Goal: Check status: Check status

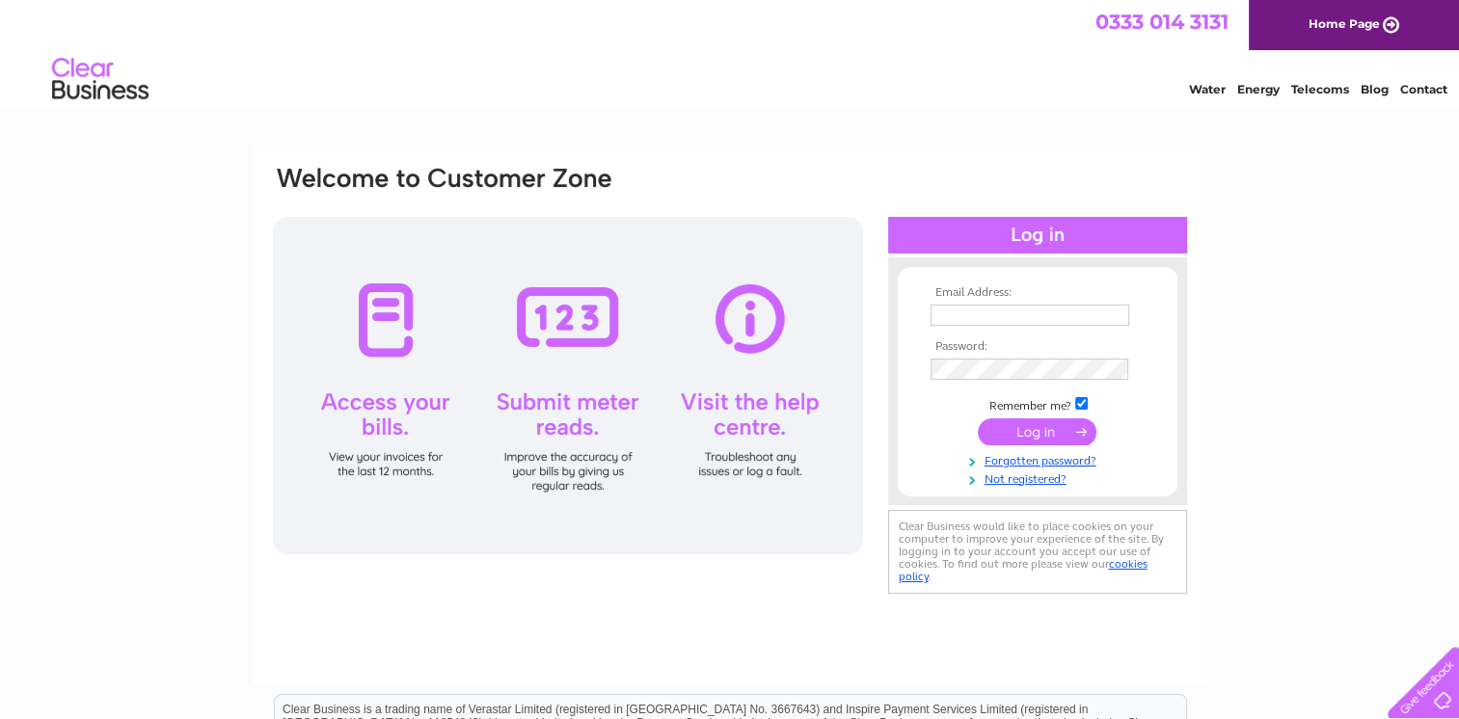
type input "carmen.egan@stirlingcab.casonline.org.uk"
click at [1008, 425] on input "submit" at bounding box center [1037, 431] width 119 height 27
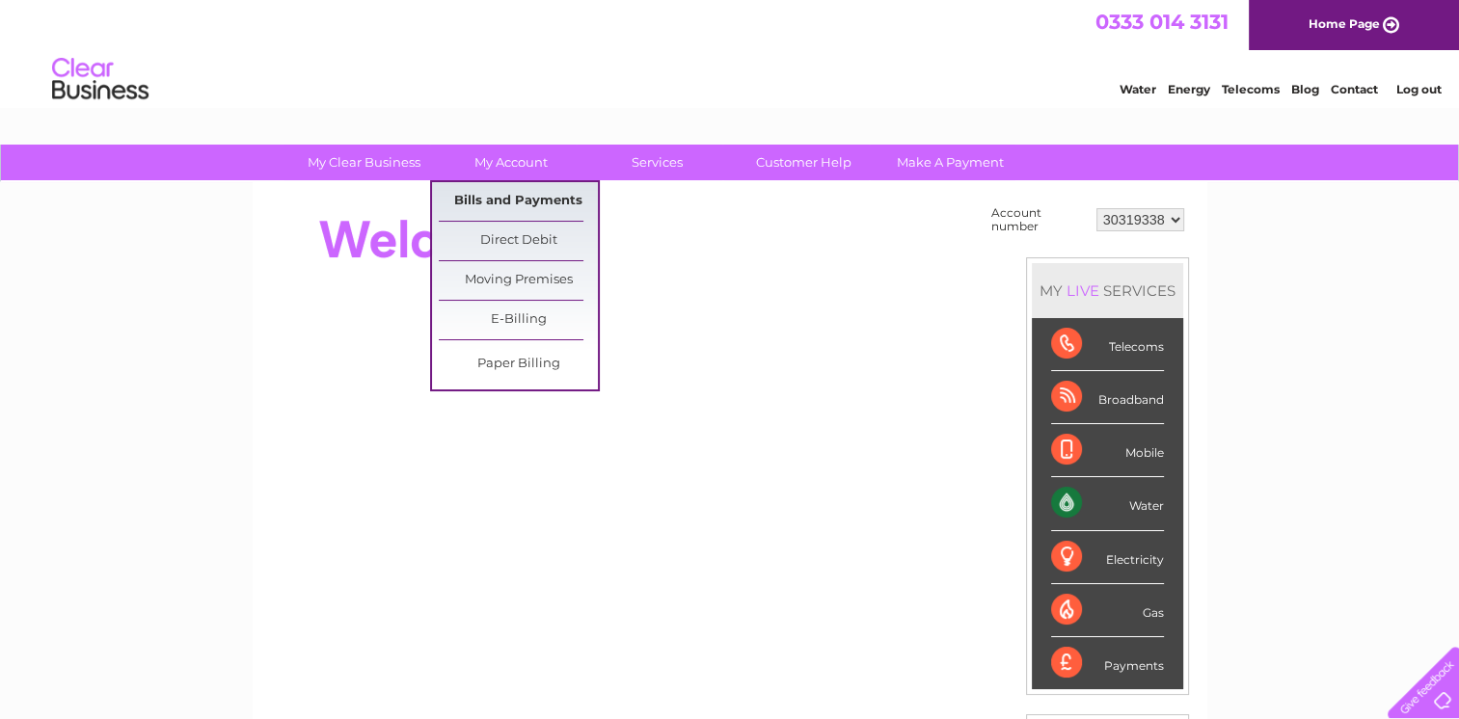
click at [521, 190] on link "Bills and Payments" at bounding box center [518, 201] width 159 height 39
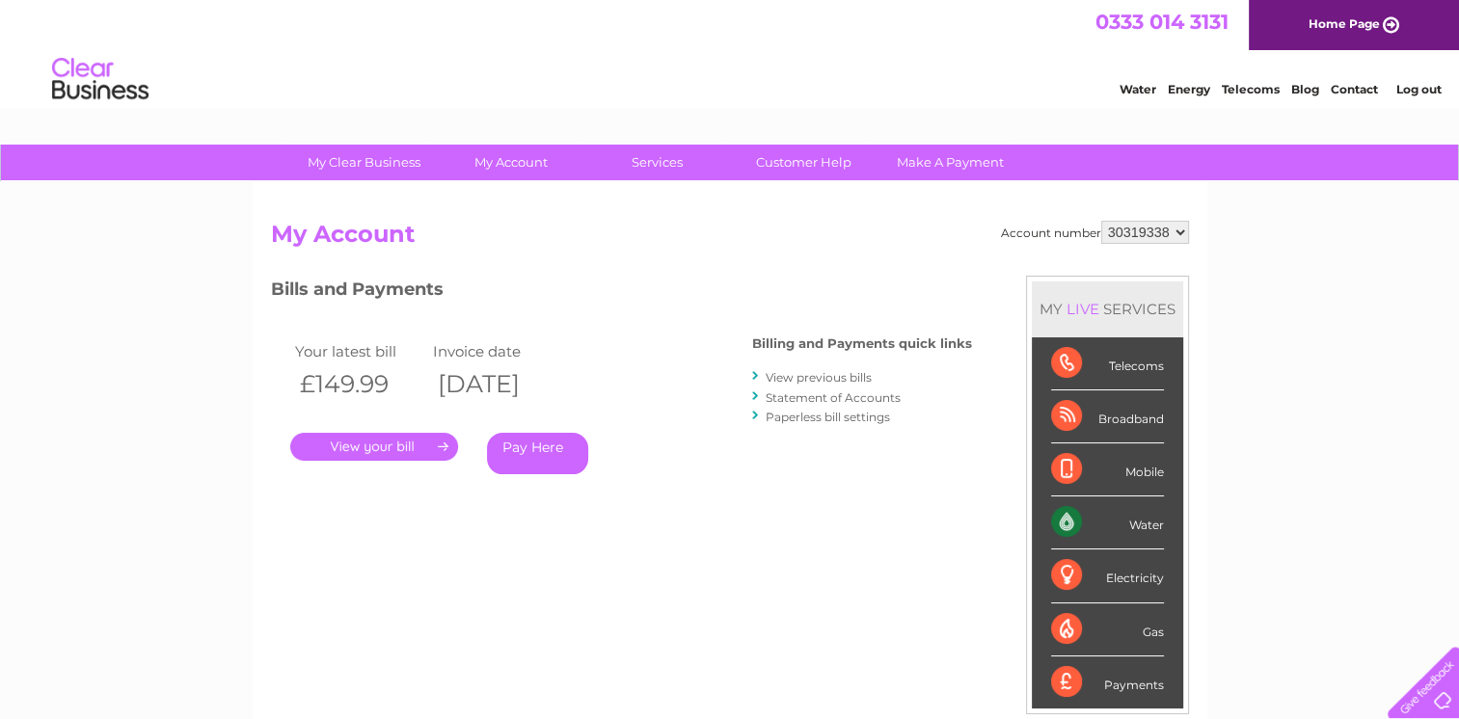
click at [837, 379] on link "View previous bills" at bounding box center [819, 377] width 106 height 14
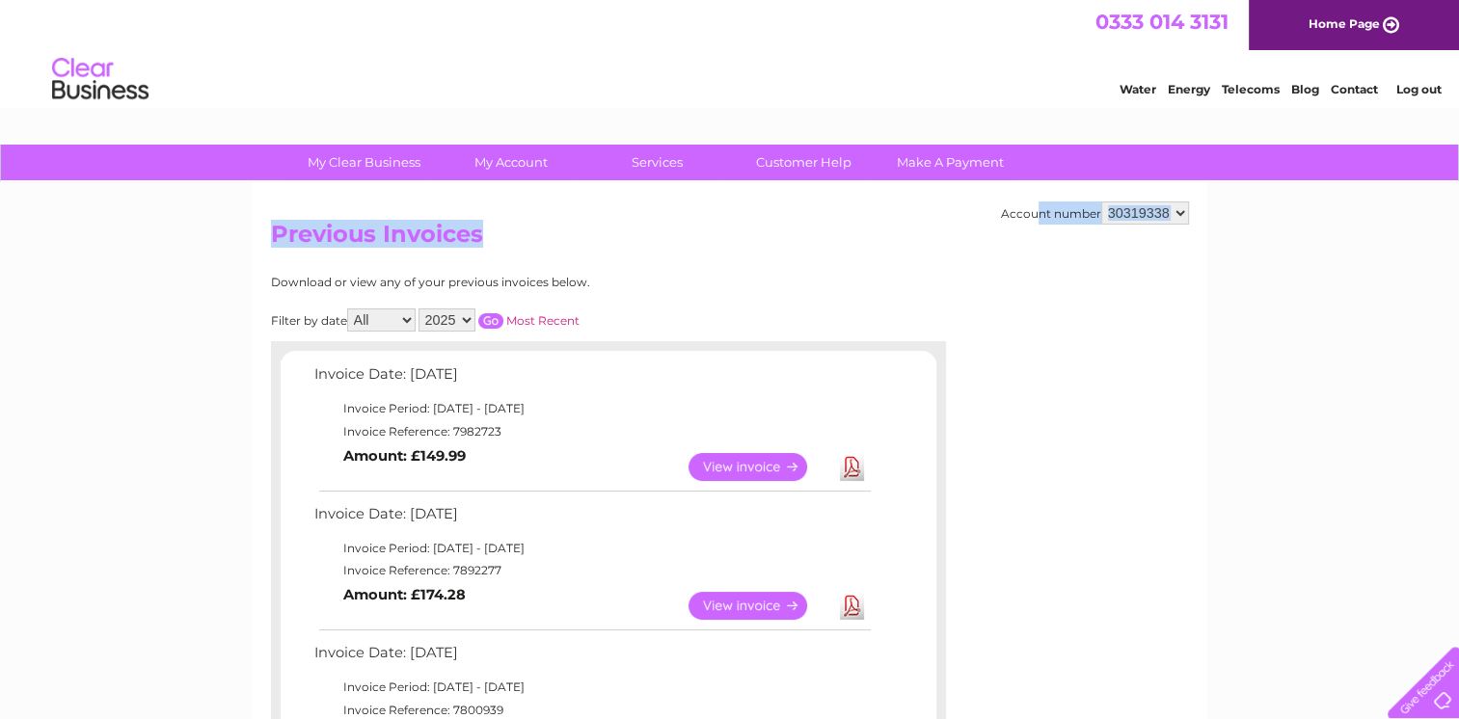
drag, startPoint x: 1458, startPoint y: 179, endPoint x: 1476, endPoint y: 248, distance: 70.9
click at [1458, 248] on html "My Clear Business Login Details My Details My Preferences Link Account My Accou…" at bounding box center [729, 606] width 1459 height 1213
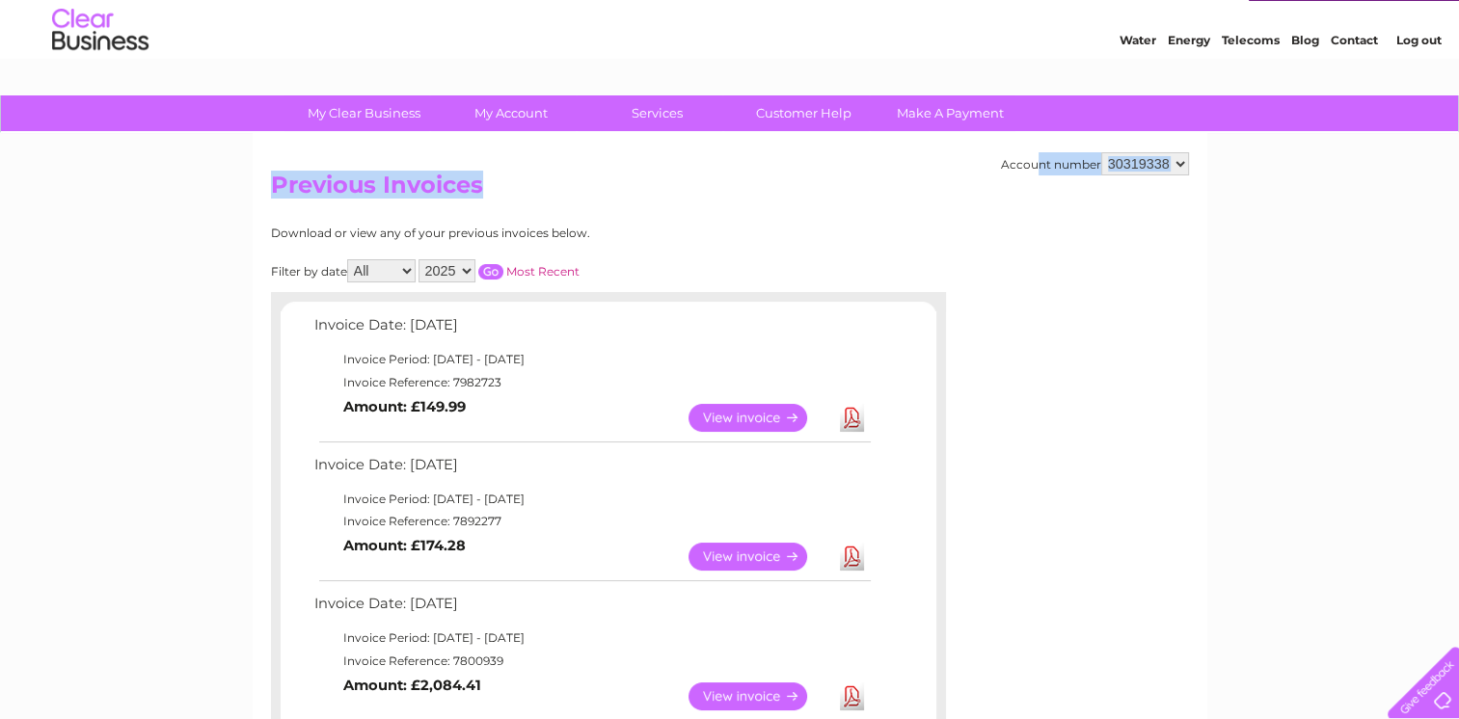
scroll to position [42, 0]
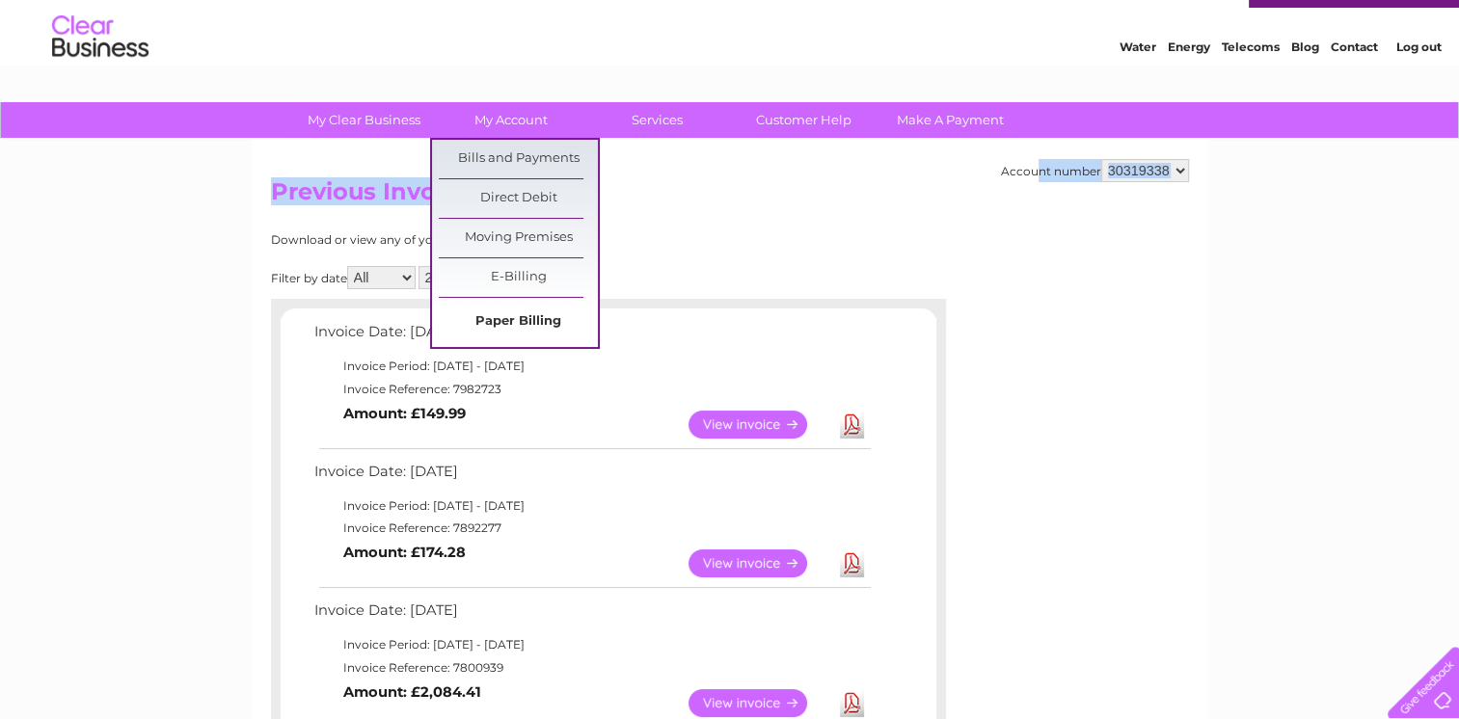
click at [580, 327] on link "Paper Billing" at bounding box center [518, 322] width 159 height 39
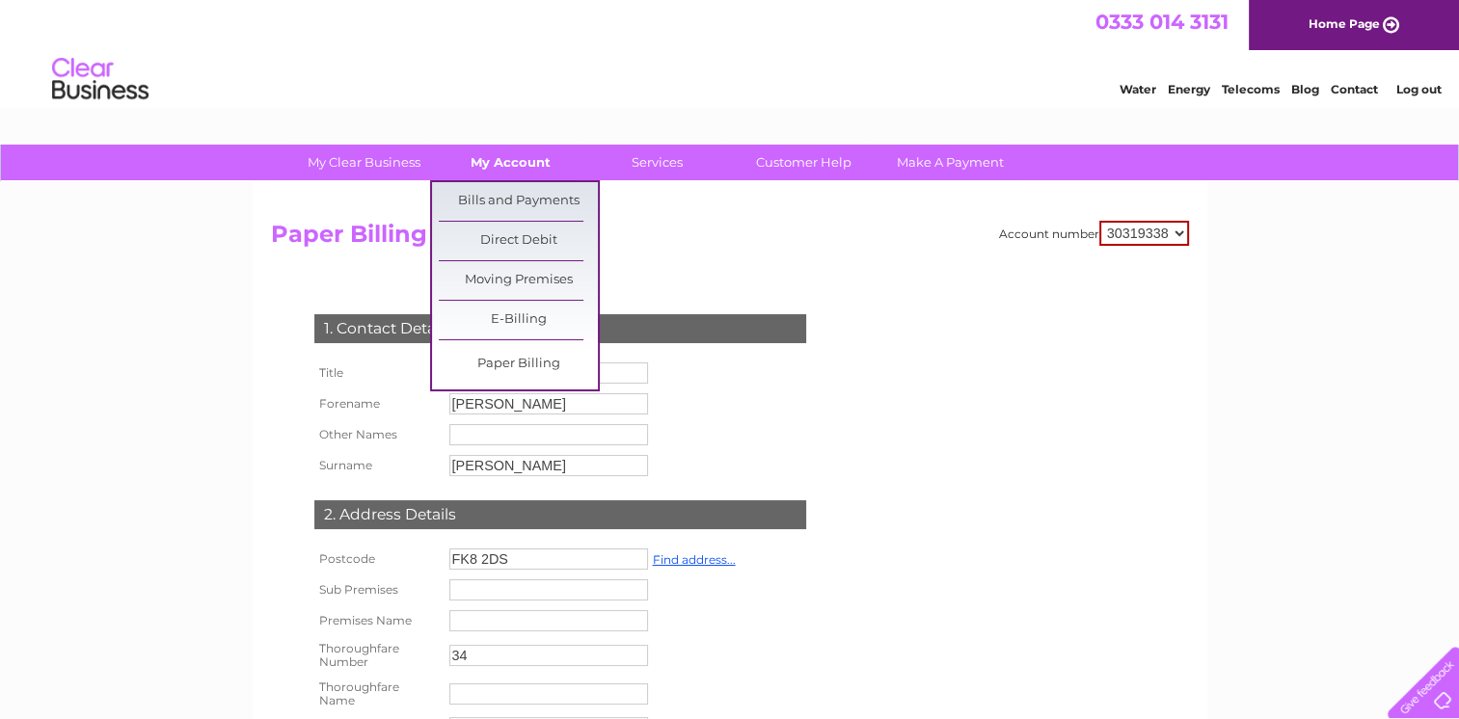
click at [485, 162] on link "My Account" at bounding box center [510, 163] width 159 height 36
click at [486, 194] on link "Bills and Payments" at bounding box center [518, 201] width 159 height 39
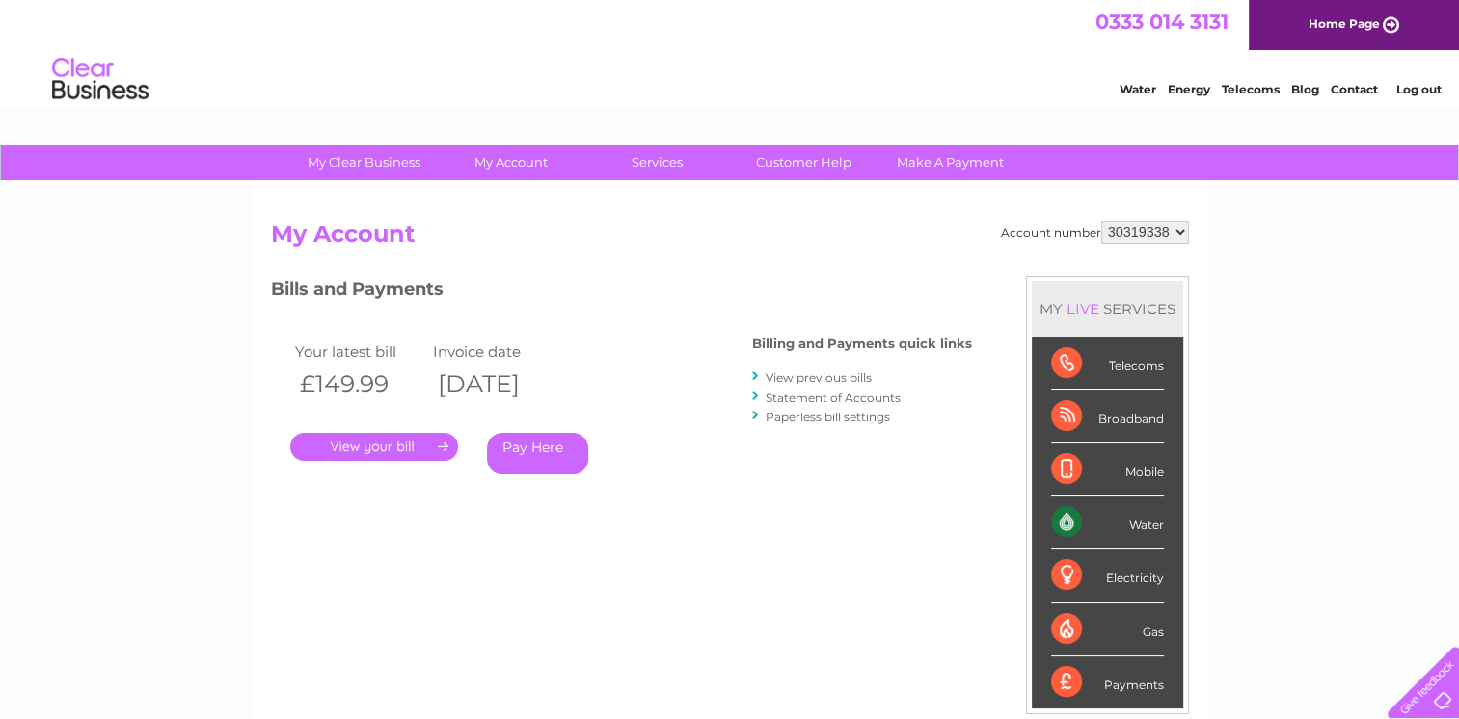
click at [401, 442] on link "." at bounding box center [374, 447] width 168 height 28
click at [826, 375] on link "View previous bills" at bounding box center [819, 377] width 106 height 14
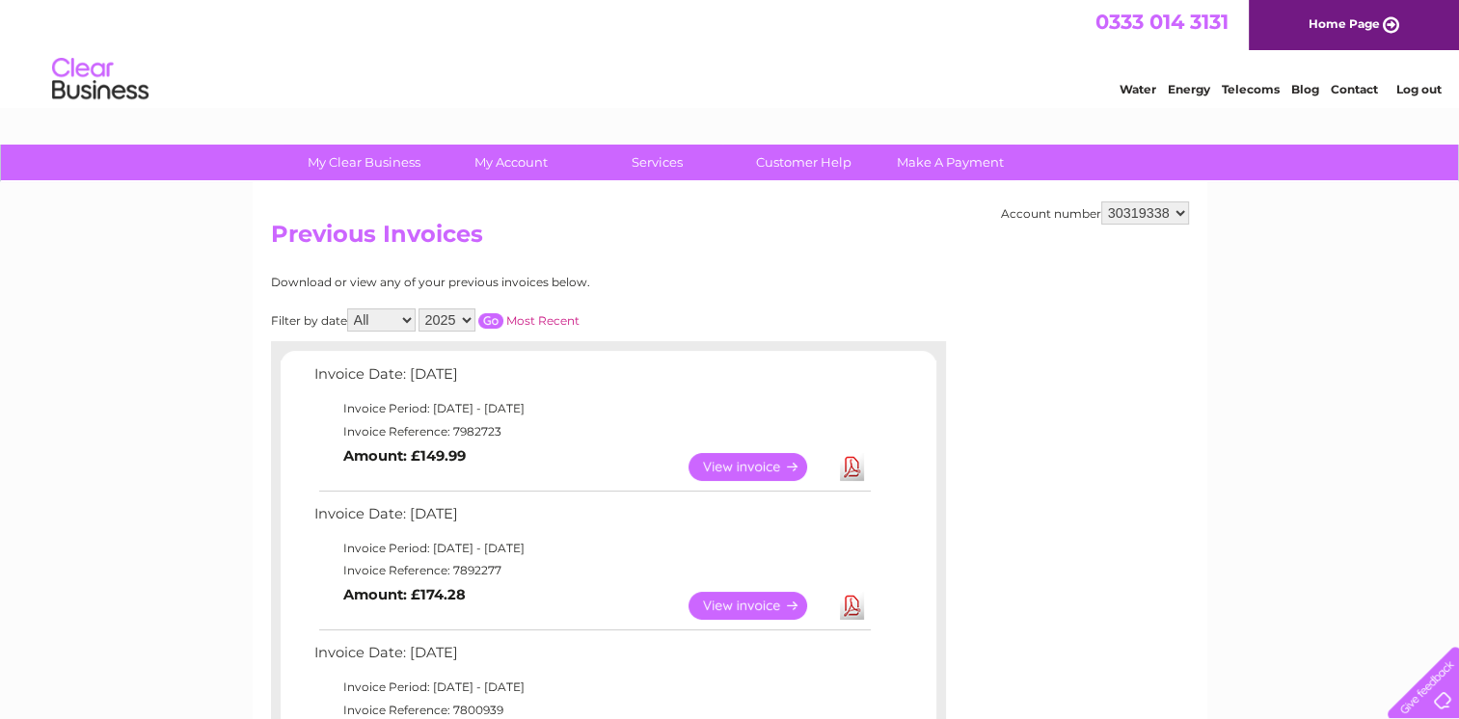
click at [723, 604] on link "View" at bounding box center [759, 606] width 142 height 28
